Goal: Information Seeking & Learning: Learn about a topic

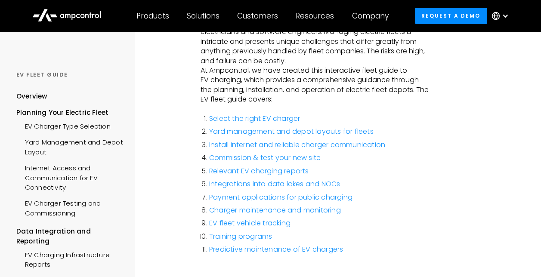
scroll to position [215, 0]
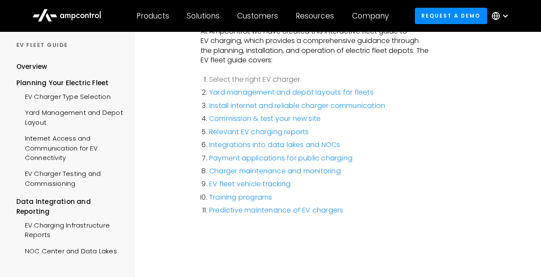
click at [240, 77] on link "Select the right EV charger" at bounding box center [254, 79] width 91 height 10
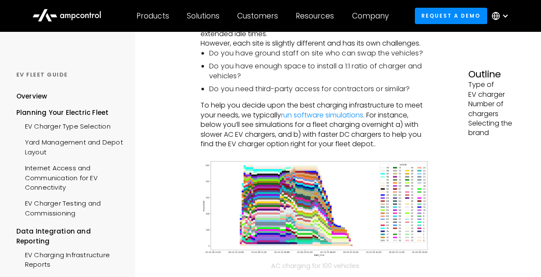
scroll to position [301, 0]
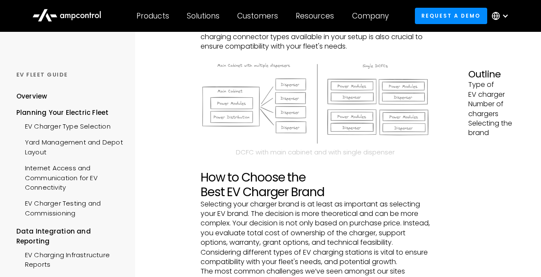
scroll to position [904, 0]
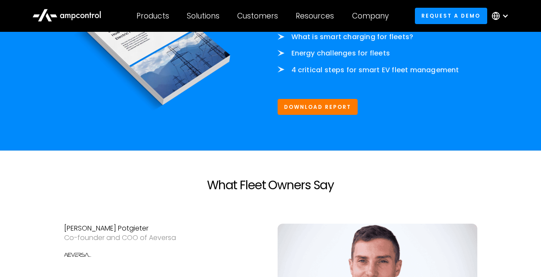
scroll to position [1205, 0]
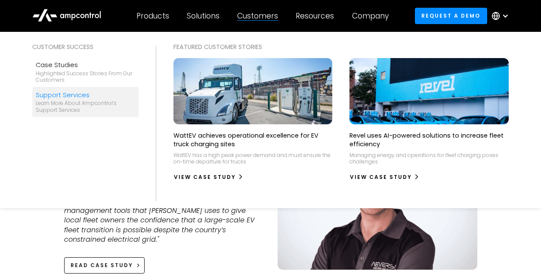
click at [65, 114] on link "Support Services Learn more about Ampcontrol’s support services" at bounding box center [85, 102] width 106 height 30
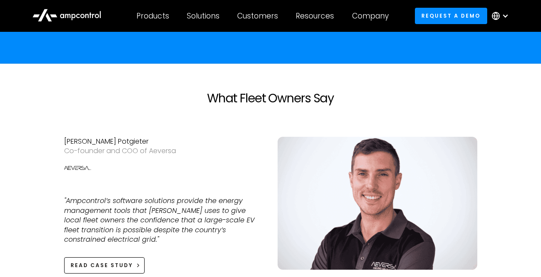
click at [140, 149] on div "Co-founder and COO of Aeversa" at bounding box center [164, 150] width 200 height 9
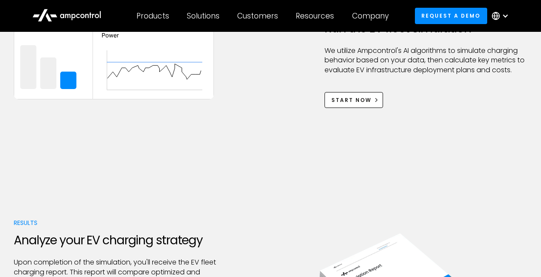
scroll to position [689, 0]
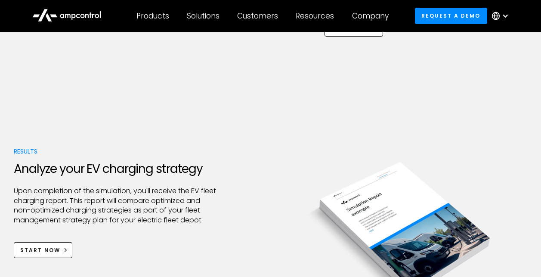
click at [105, 184] on div at bounding box center [115, 181] width 203 height 10
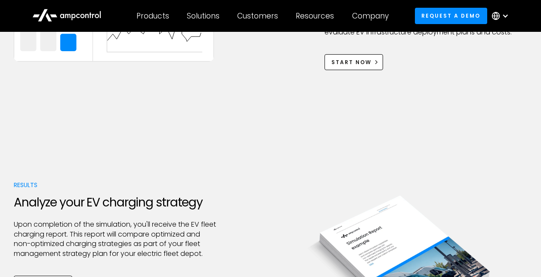
scroll to position [559, 0]
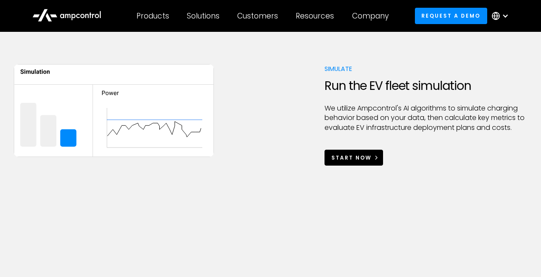
click at [356, 155] on div "Start Now" at bounding box center [351, 158] width 40 height 8
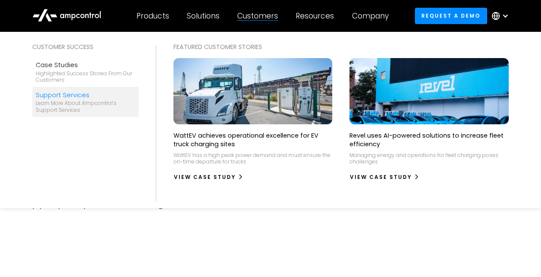
click at [260, 12] on div "Customers" at bounding box center [257, 15] width 41 height 9
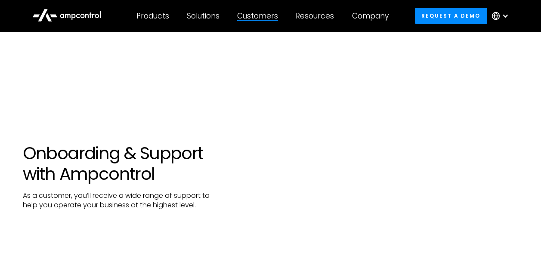
click at [259, 16] on div "Customers" at bounding box center [257, 15] width 41 height 9
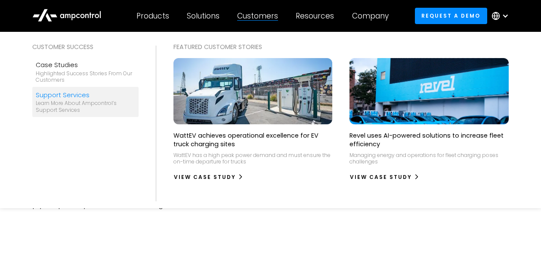
click at [259, 16] on div "Customers" at bounding box center [257, 15] width 41 height 9
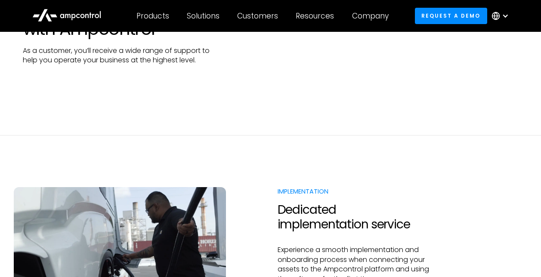
scroll to position [172, 0]
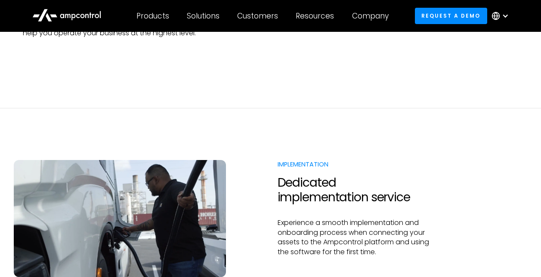
click at [476, 210] on div "Implementation Dedicated implementation service Experience a smooth implementat…" at bounding box center [270, 226] width 513 height 133
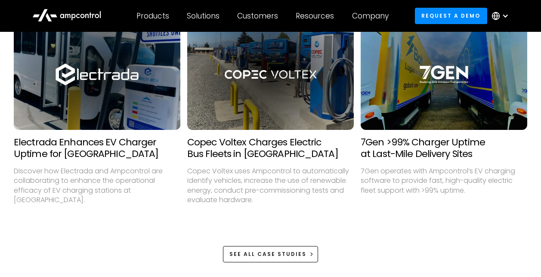
scroll to position [1288, 0]
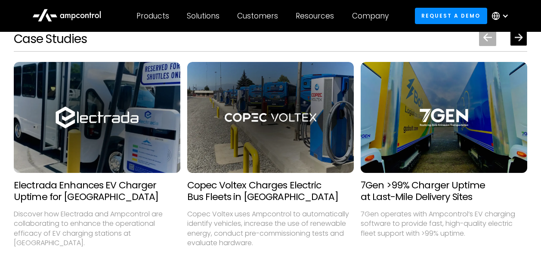
click at [519, 42] on div "Next slide" at bounding box center [519, 38] width 8 height 8
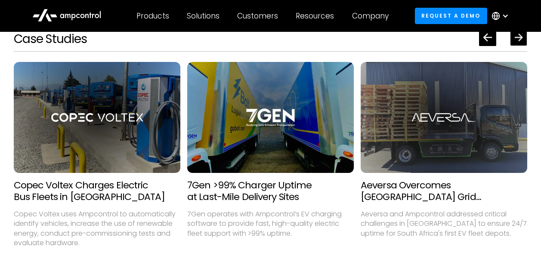
click at [519, 42] on div "Next slide" at bounding box center [519, 38] width 8 height 8
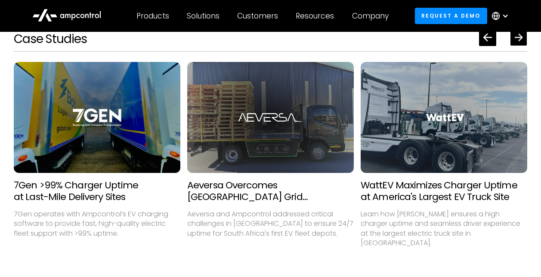
click at [519, 42] on div "Next slide" at bounding box center [519, 38] width 8 height 8
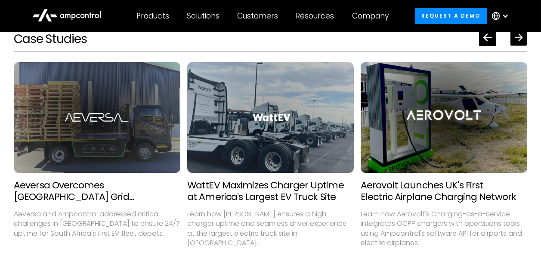
click at [519, 42] on div "Next slide" at bounding box center [519, 38] width 8 height 8
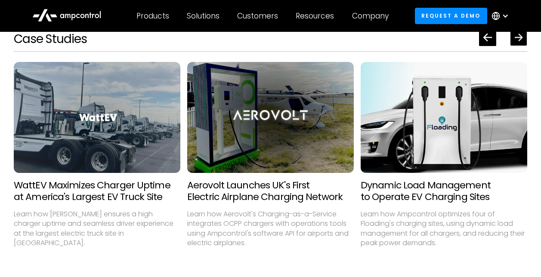
click at [519, 42] on div "Next slide" at bounding box center [519, 38] width 8 height 8
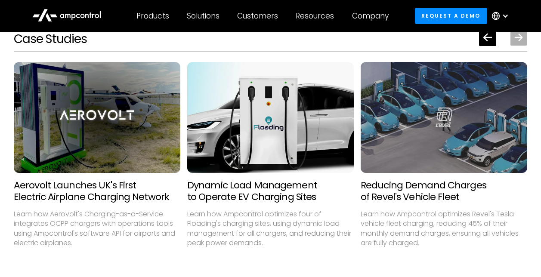
click at [519, 42] on div "Next slide" at bounding box center [519, 38] width 8 height 8
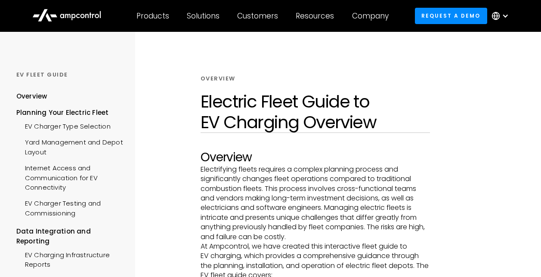
scroll to position [215, 0]
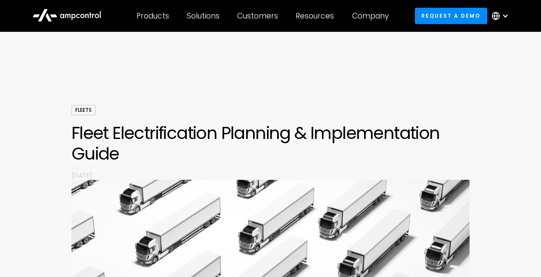
scroll to position [3959, 0]
